Goal: Transaction & Acquisition: Download file/media

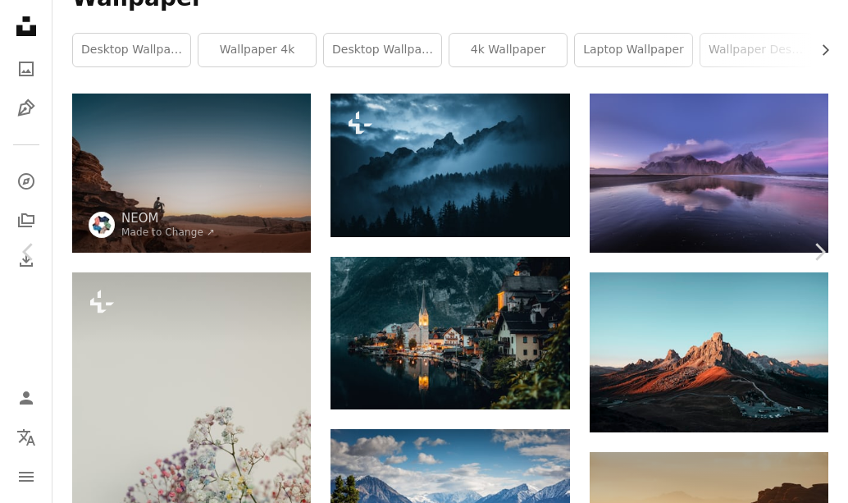
scroll to position [131, 0]
click at [7, 16] on button "An X shape" at bounding box center [17, 17] width 20 height 20
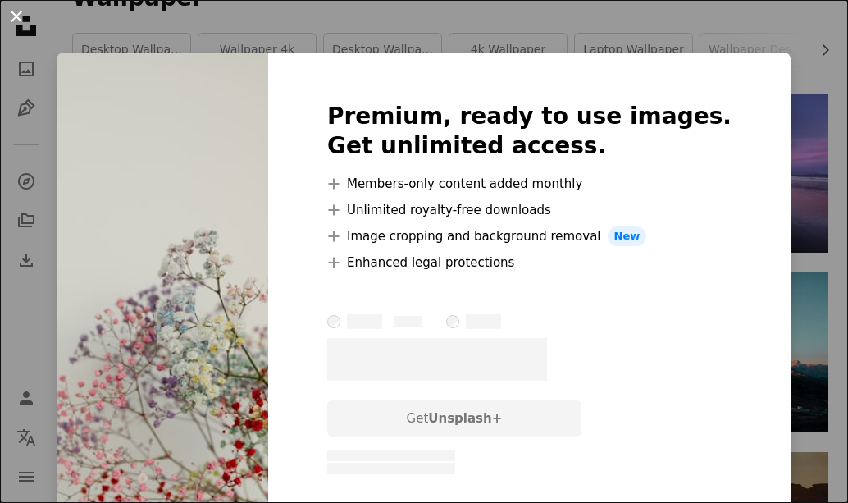
scroll to position [132, 0]
click at [11, 12] on button "An X shape" at bounding box center [17, 17] width 20 height 20
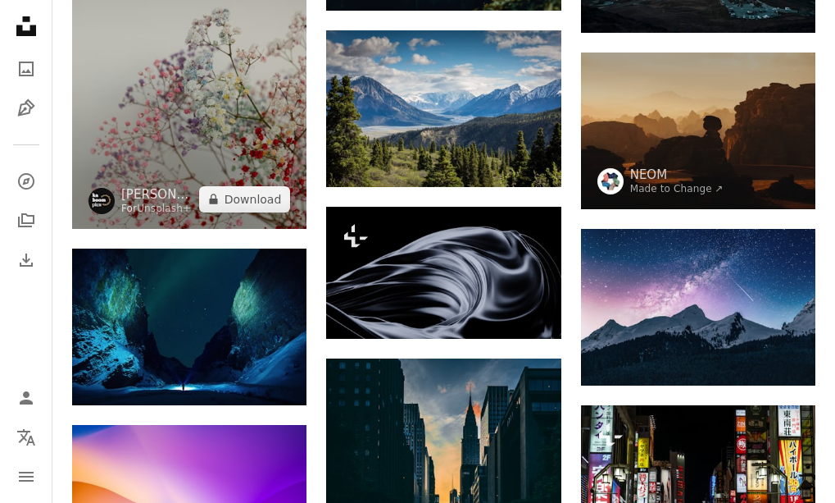
scroll to position [656, 0]
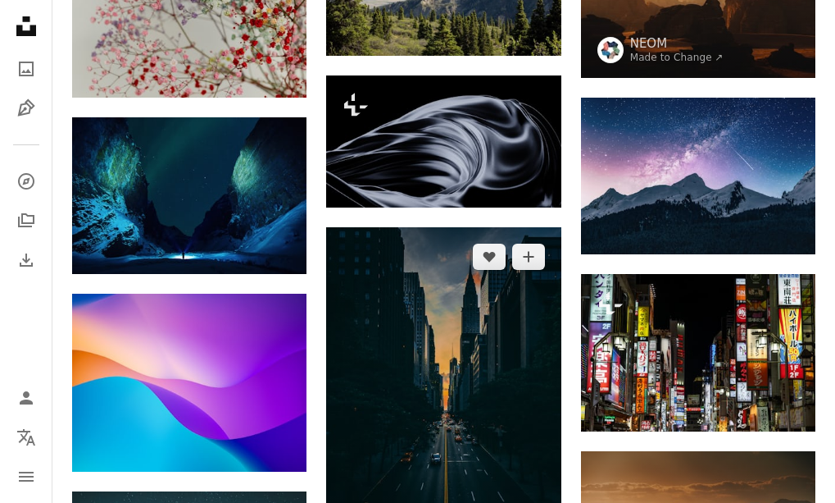
click at [416, 348] on img at bounding box center [443, 403] width 234 height 352
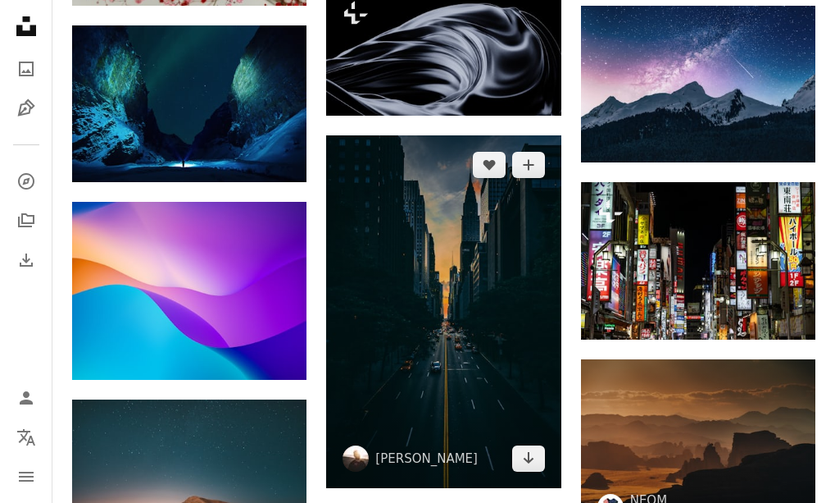
scroll to position [754, 0]
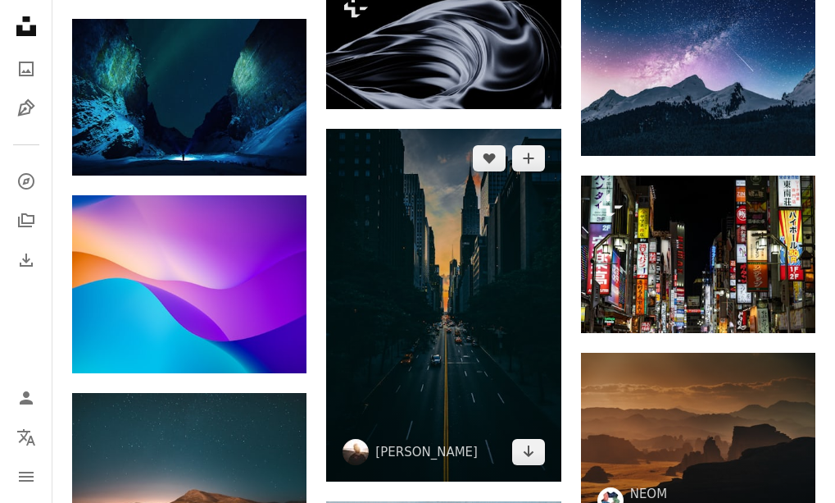
click at [458, 325] on img at bounding box center [443, 305] width 234 height 352
click at [522, 457] on icon "Arrow pointing down" at bounding box center [528, 451] width 13 height 20
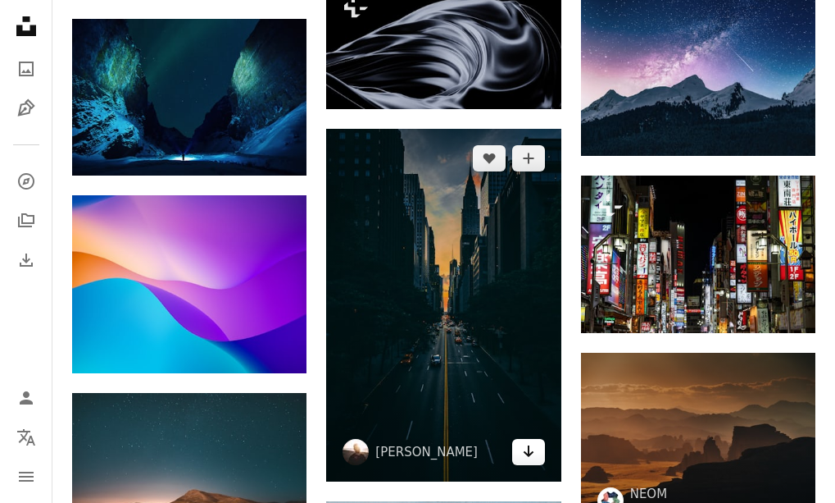
click at [531, 453] on icon "Download" at bounding box center [528, 450] width 11 height 11
click at [482, 360] on img at bounding box center [443, 305] width 234 height 352
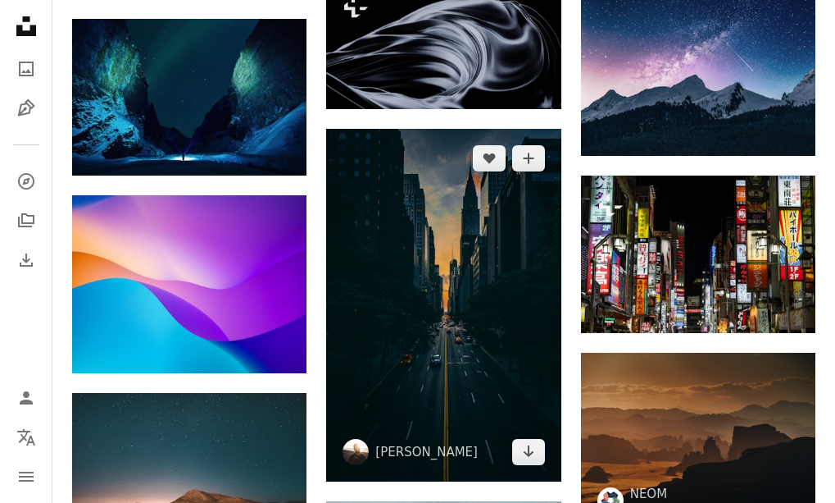
click at [482, 360] on img at bounding box center [443, 305] width 234 height 352
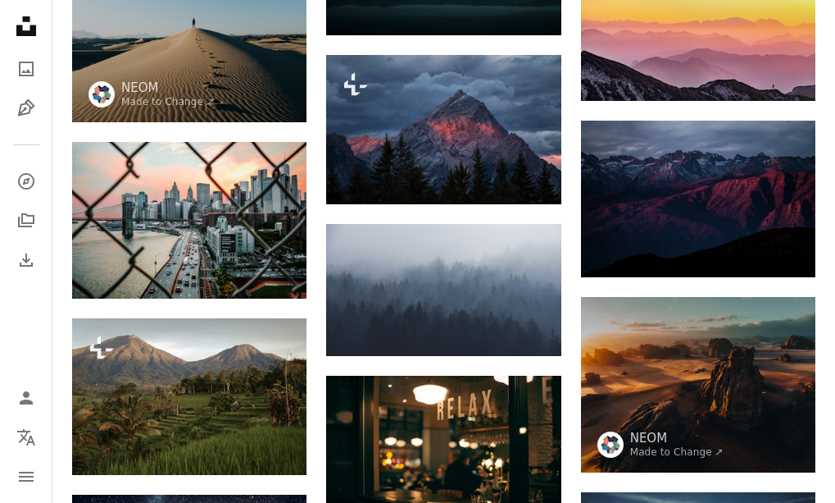
scroll to position [1804, 0]
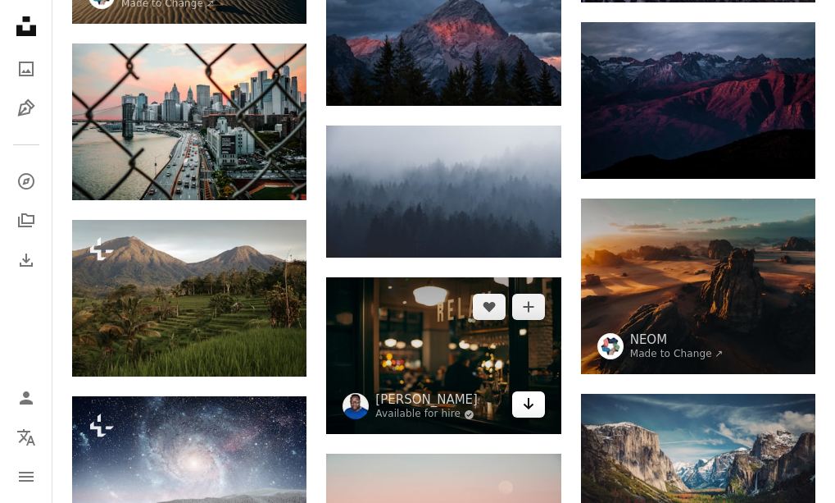
click at [526, 399] on icon "Arrow pointing down" at bounding box center [528, 404] width 13 height 20
click at [522, 405] on icon "Arrow pointing down" at bounding box center [528, 404] width 13 height 20
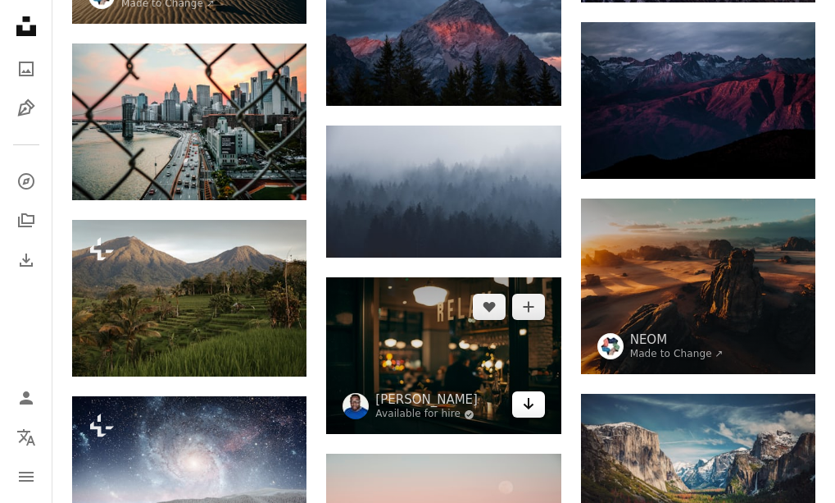
click at [529, 403] on icon "Download" at bounding box center [528, 403] width 11 height 11
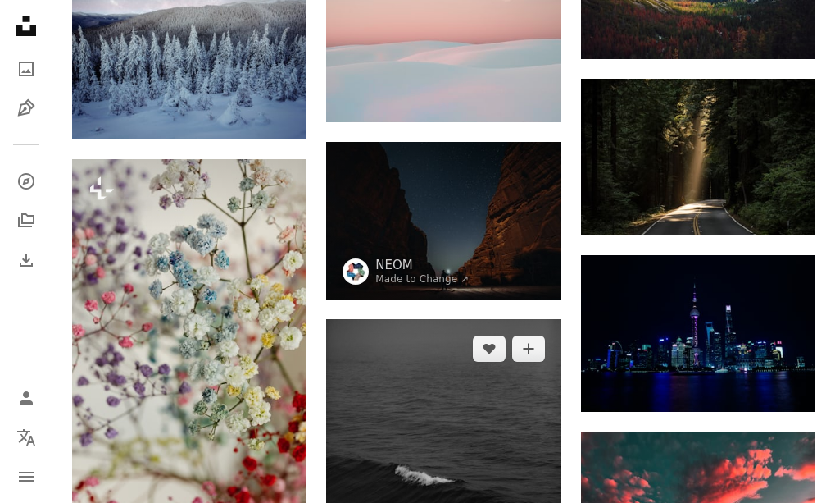
scroll to position [2427, 0]
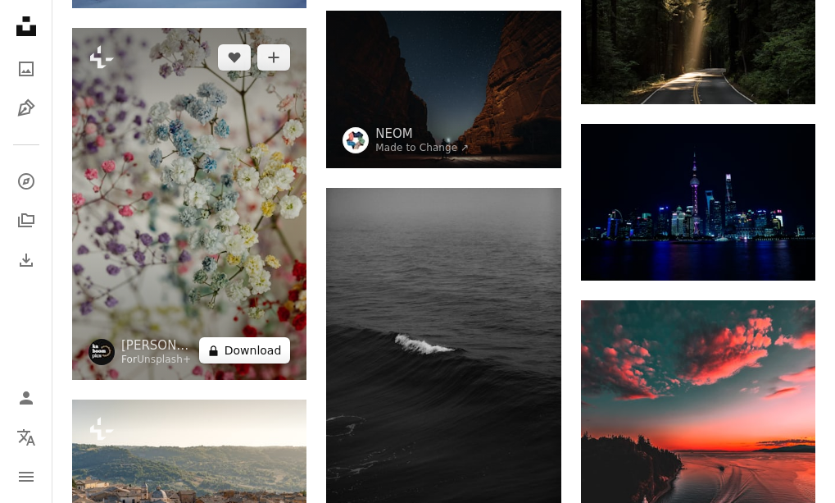
click at [266, 342] on button "A lock Download" at bounding box center [245, 350] width 92 height 26
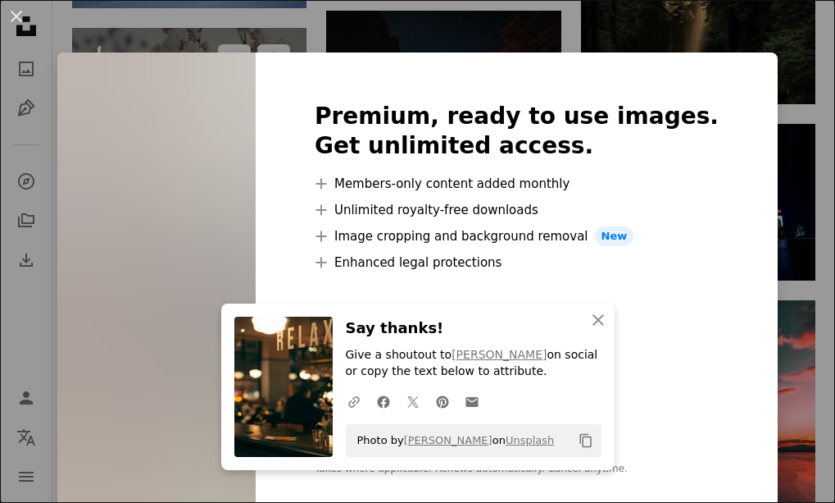
click at [253, 344] on img at bounding box center [283, 386] width 98 height 140
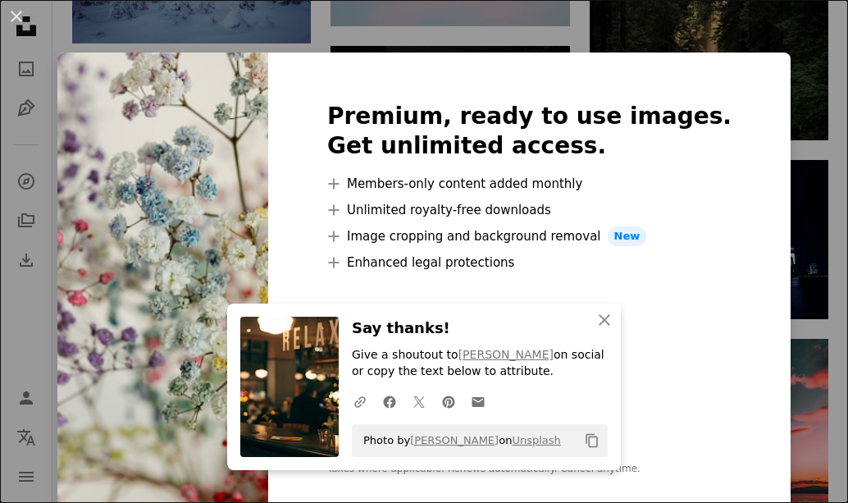
click at [253, 344] on img at bounding box center [289, 386] width 98 height 140
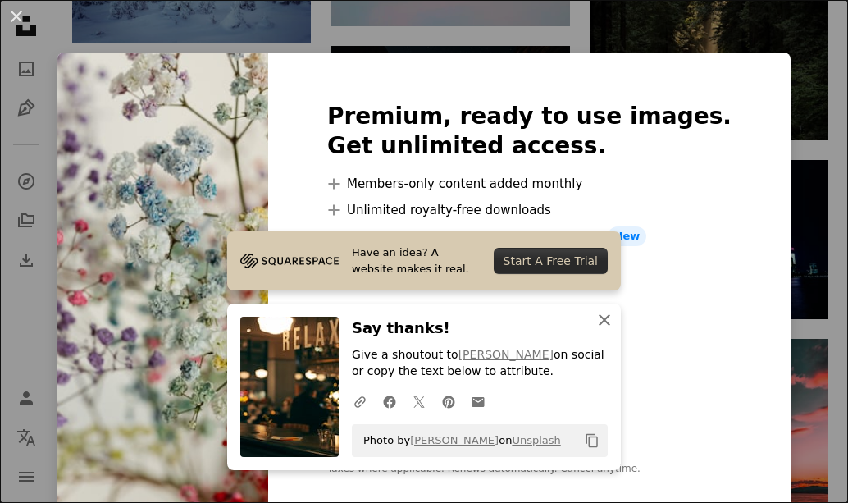
click at [603, 318] on icon "An X shape" at bounding box center [604, 320] width 20 height 20
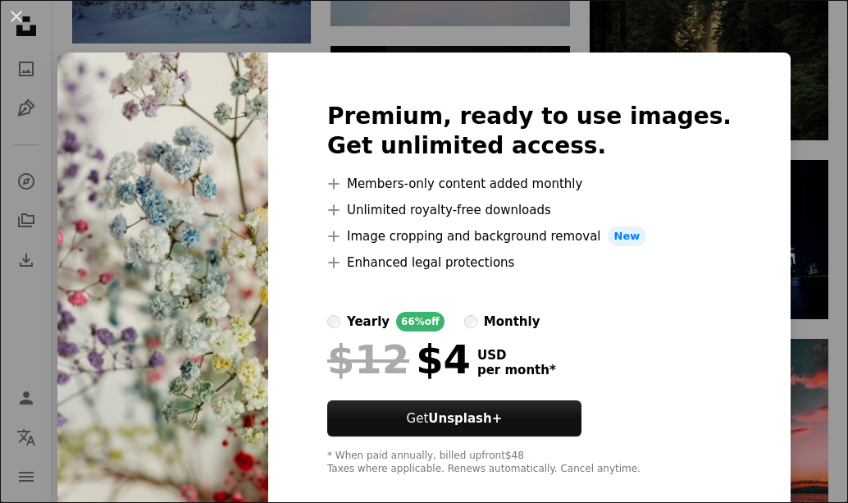
click at [262, 189] on img at bounding box center [162, 288] width 211 height 472
click at [13, 14] on button "An X shape" at bounding box center [17, 17] width 20 height 20
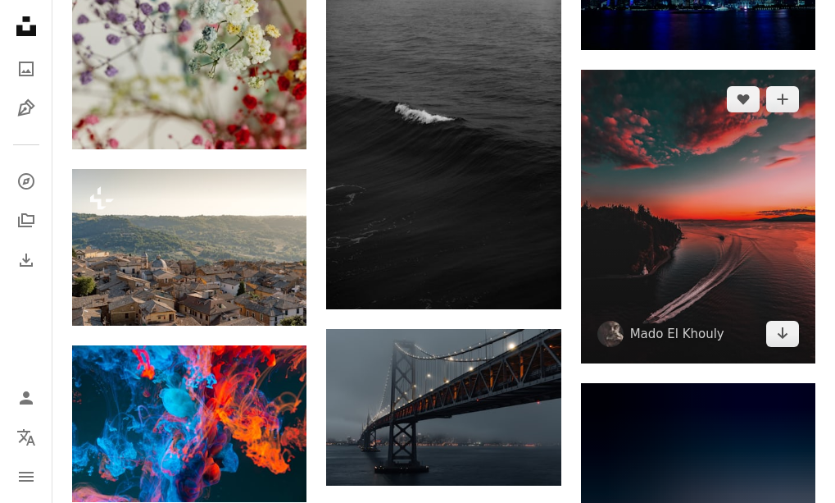
scroll to position [2656, 0]
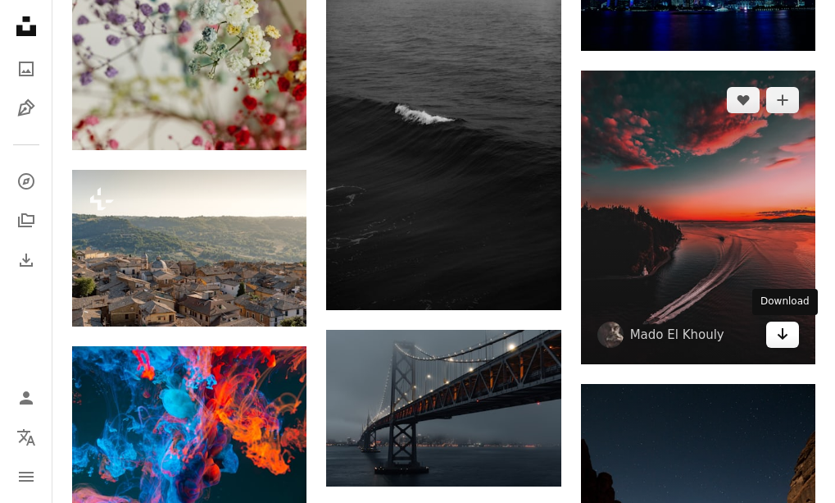
click at [790, 327] on link "Arrow pointing down" at bounding box center [783, 334] width 33 height 26
click at [777, 330] on icon "Arrow pointing down" at bounding box center [782, 334] width 13 height 20
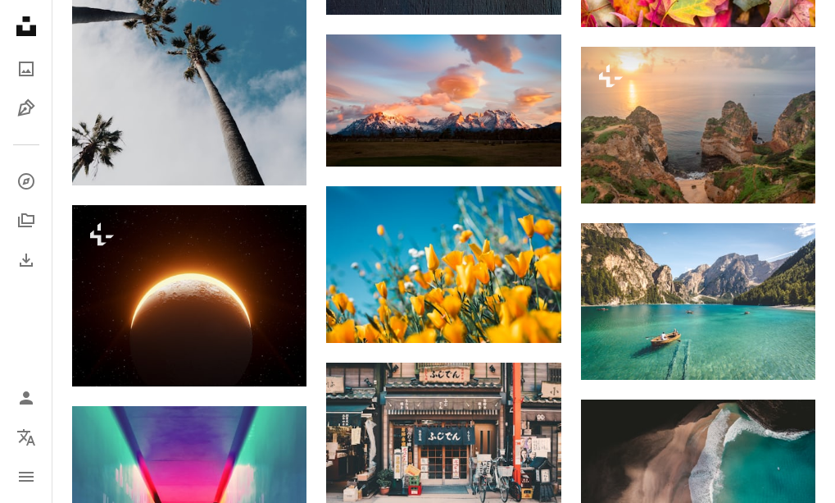
scroll to position [9805, 0]
